Goal: Communication & Community: Answer question/provide support

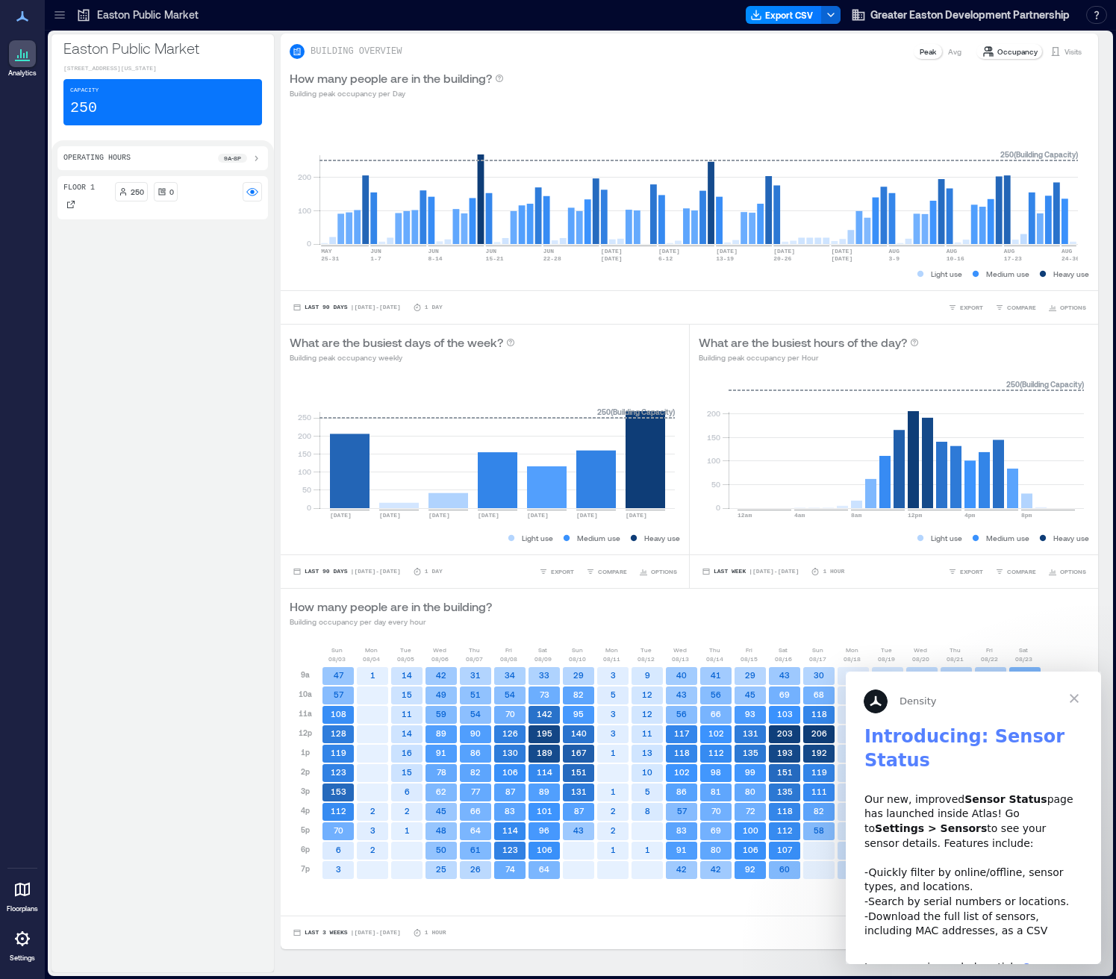
click at [1015, 55] on p "Occupancy" at bounding box center [1017, 52] width 40 height 12
click at [1064, 52] on p "Visits" at bounding box center [1072, 52] width 17 height 12
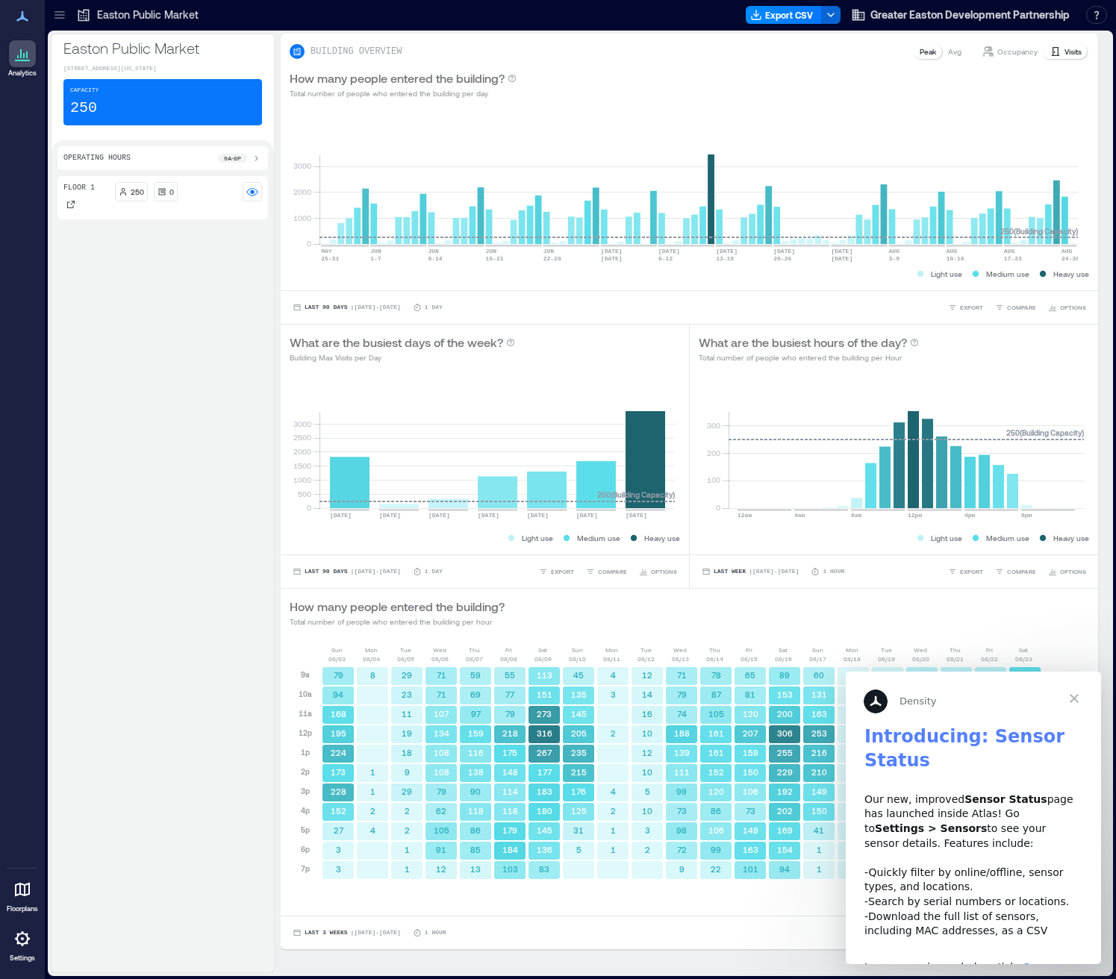
click at [28, 939] on icon at bounding box center [22, 939] width 15 height 15
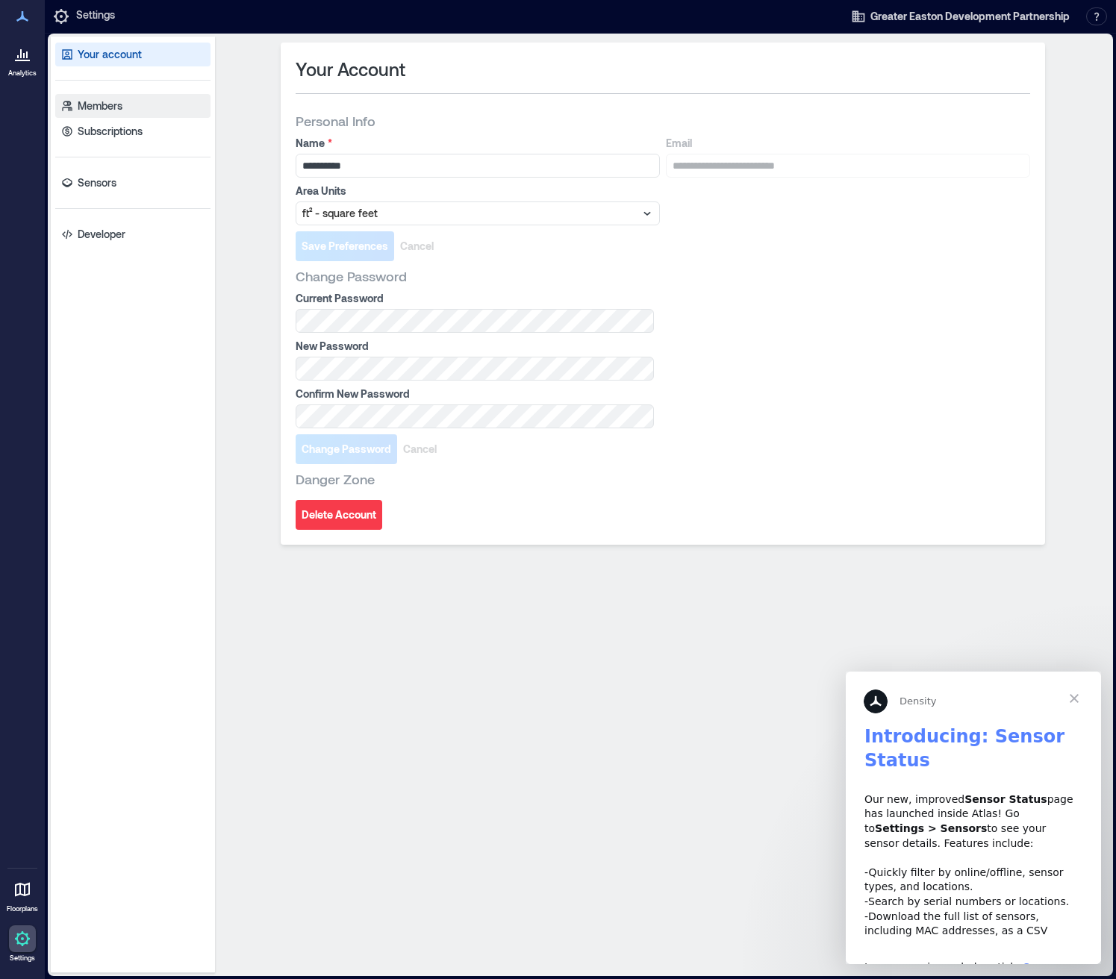
click at [146, 116] on link "Members" at bounding box center [132, 106] width 155 height 24
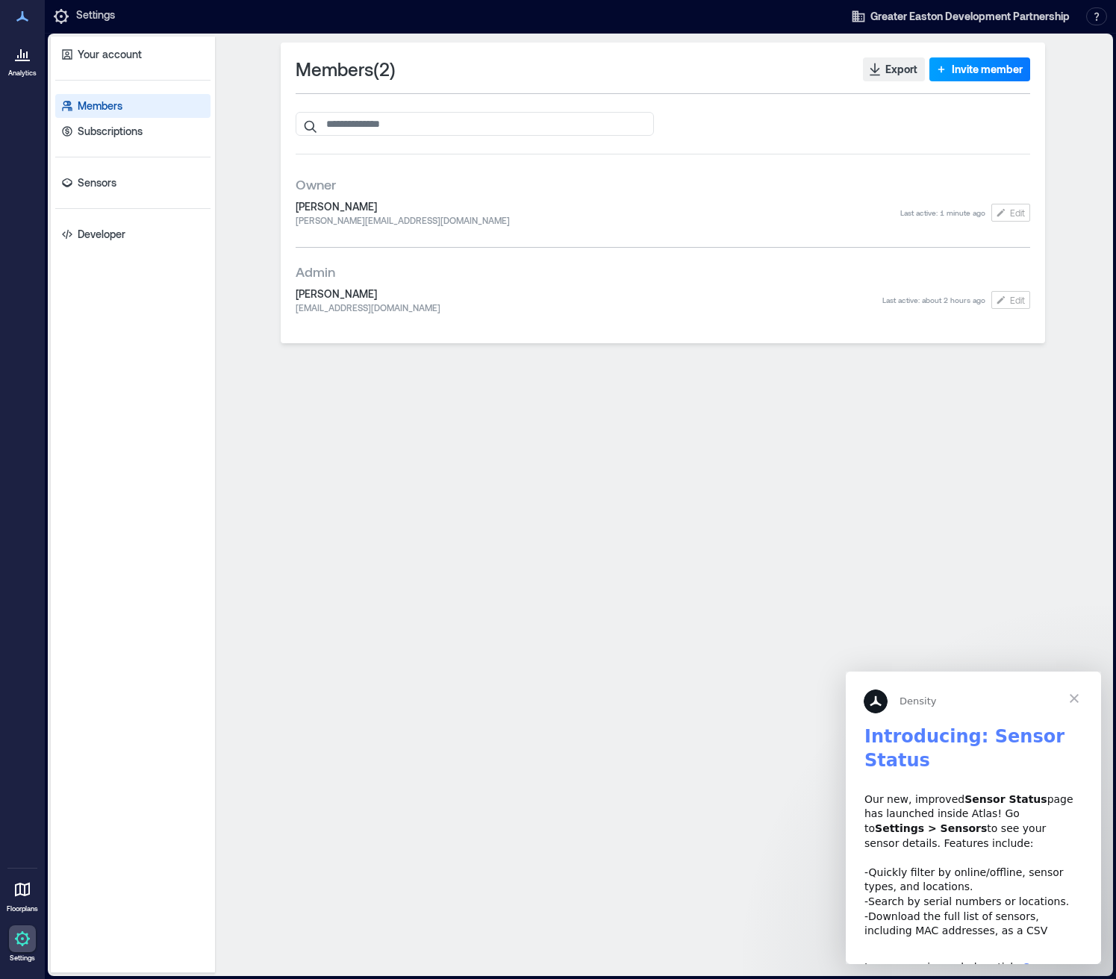
click at [981, 74] on span "Invite member" at bounding box center [987, 69] width 71 height 15
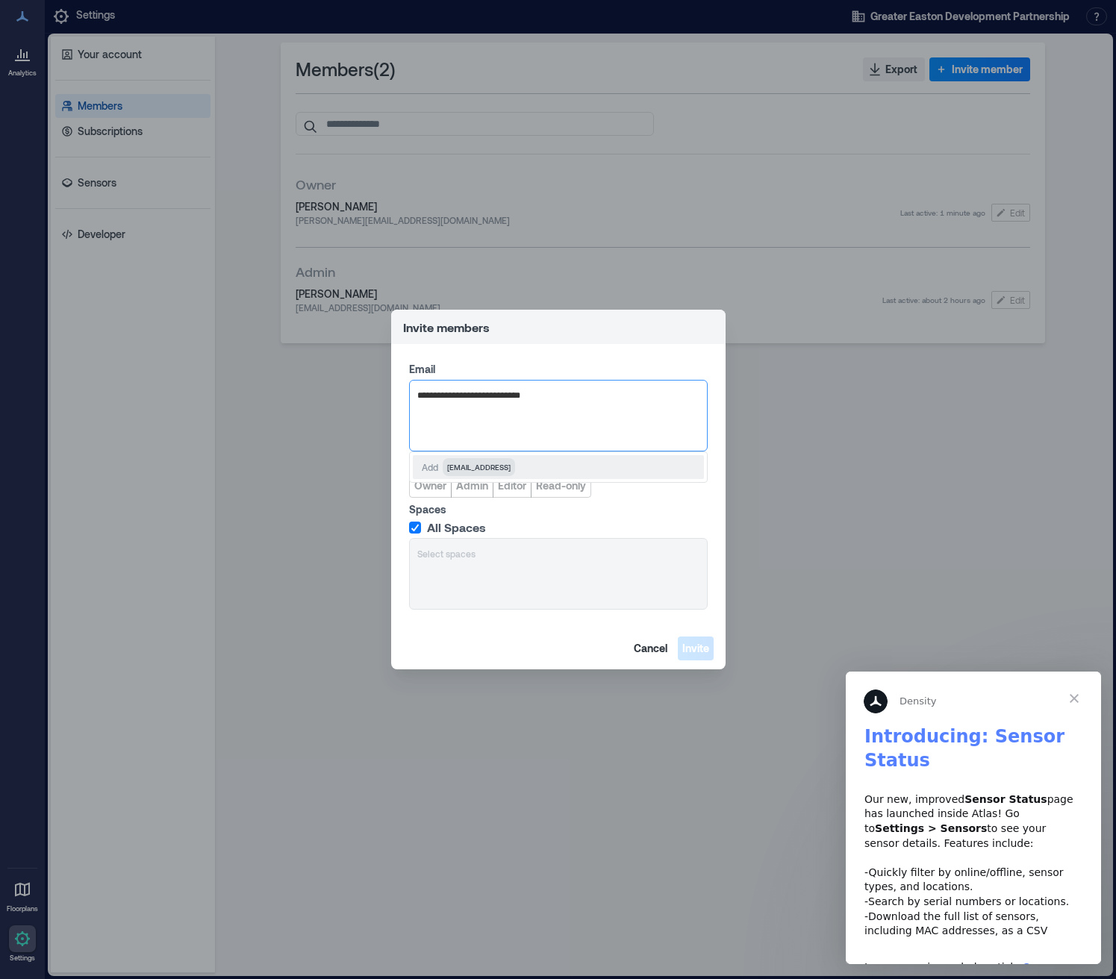
type input "**********"
click at [455, 464] on span "natalee@eastonpartnership.org" at bounding box center [508, 467] width 123 height 12
click at [463, 487] on span "Admin" at bounding box center [472, 485] width 32 height 15
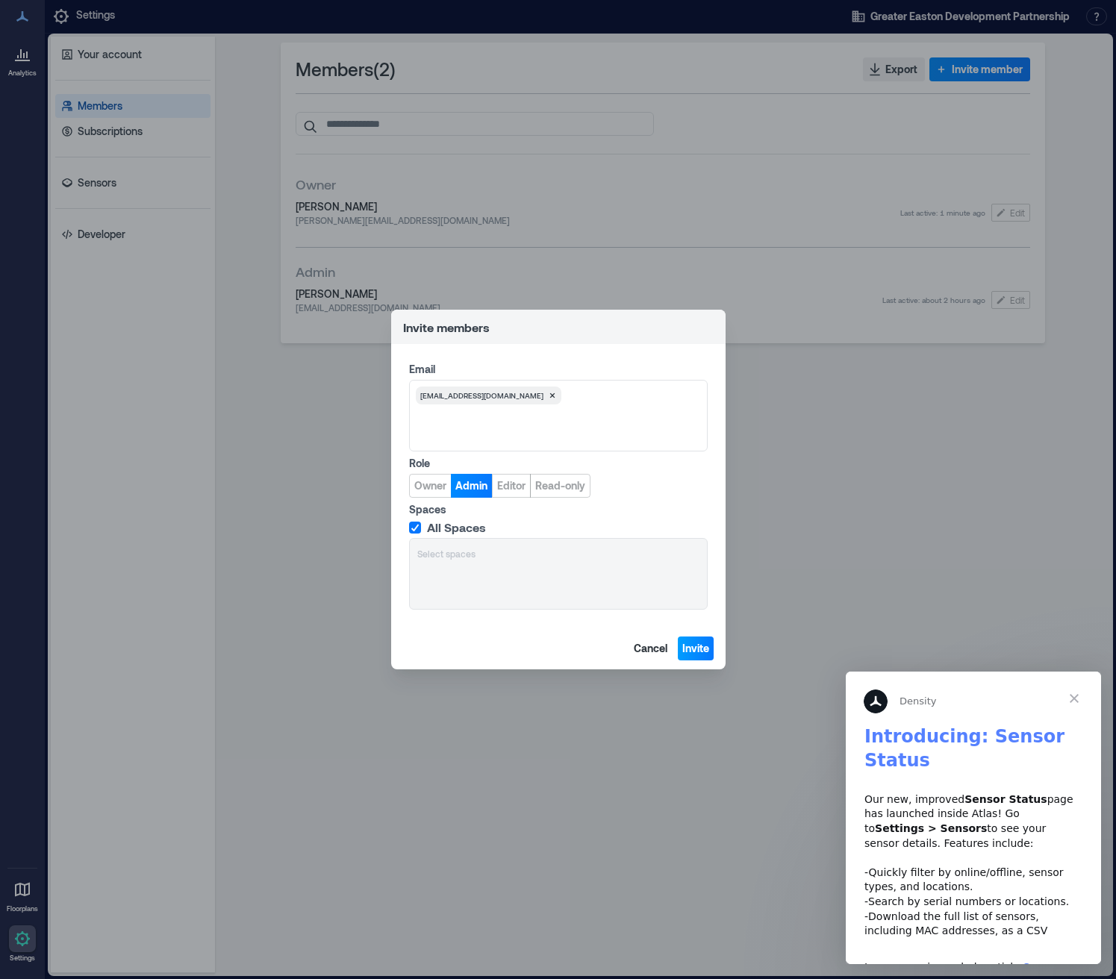
click at [687, 649] on span "Invite" at bounding box center [695, 648] width 27 height 15
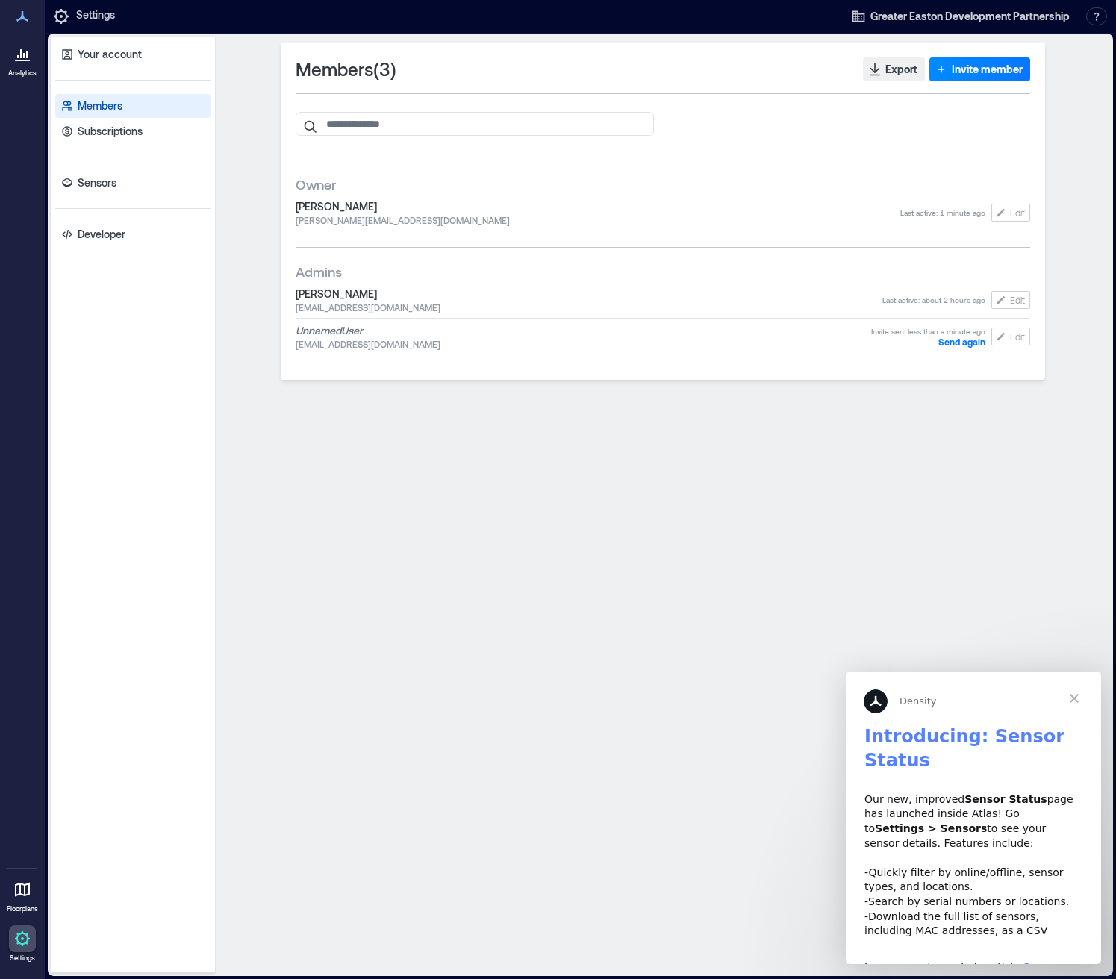
click at [1082, 696] on span "Close" at bounding box center [1074, 699] width 54 height 54
